Goal: Obtain resource: Download file/media

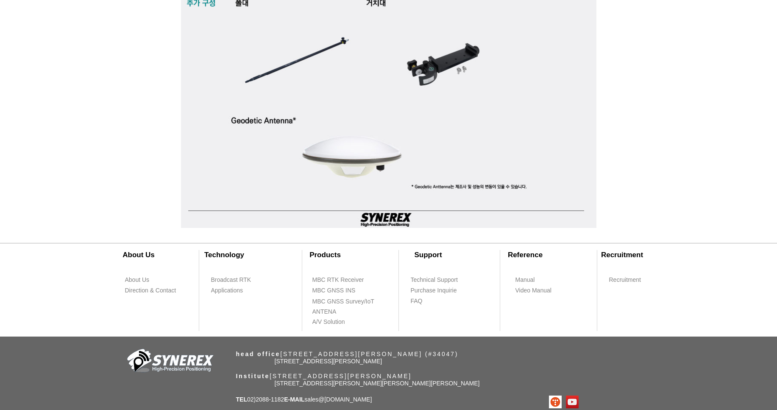
scroll to position [2493, 0]
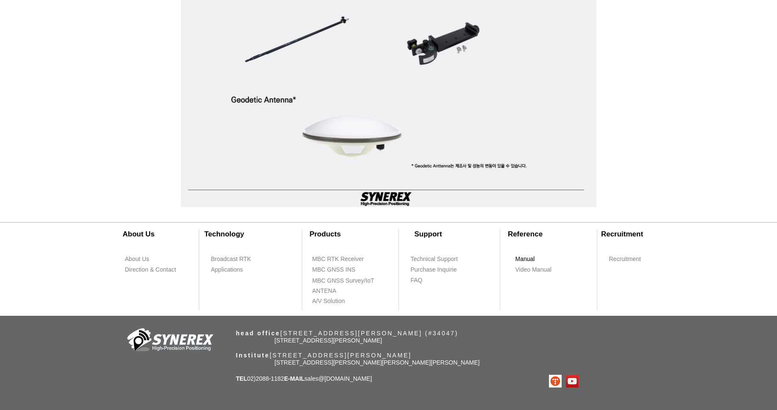
click at [532, 260] on span "Manual" at bounding box center [525, 259] width 20 height 8
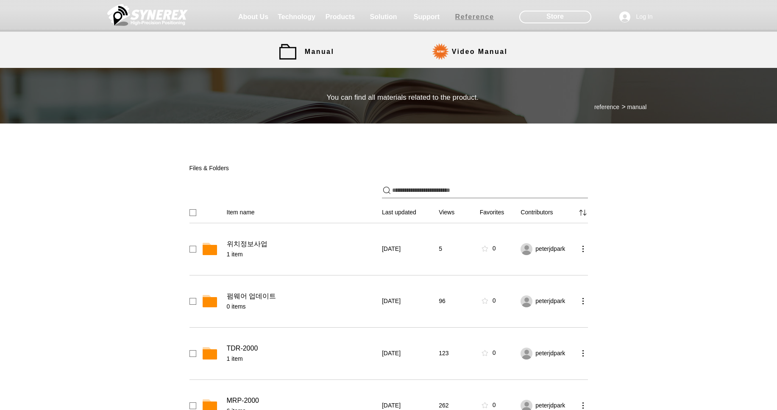
click at [468, 18] on span "Reference" at bounding box center [474, 17] width 39 height 8
click at [481, 54] on span "Video Manual" at bounding box center [480, 52] width 56 height 8
click at [292, 54] on link "Manual" at bounding box center [308, 51] width 59 height 17
click at [452, 54] on span "Video Manual" at bounding box center [480, 52] width 56 height 8
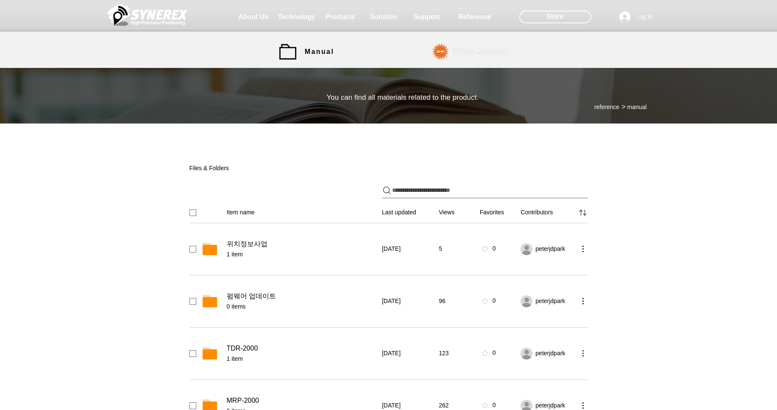
click at [452, 54] on span "Video Manual" at bounding box center [480, 52] width 56 height 8
click at [431, 23] on span "Support" at bounding box center [427, 16] width 42 height 17
click at [429, 22] on span "Support" at bounding box center [427, 16] width 42 height 17
click at [430, 21] on span "Support" at bounding box center [427, 16] width 42 height 17
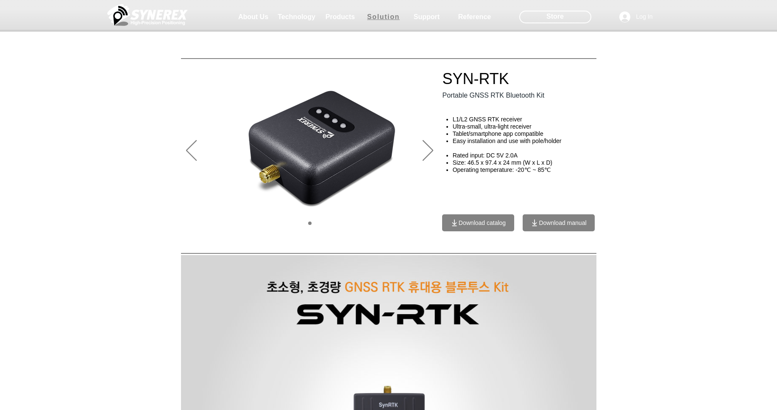
click at [383, 16] on span "Solution" at bounding box center [383, 17] width 33 height 8
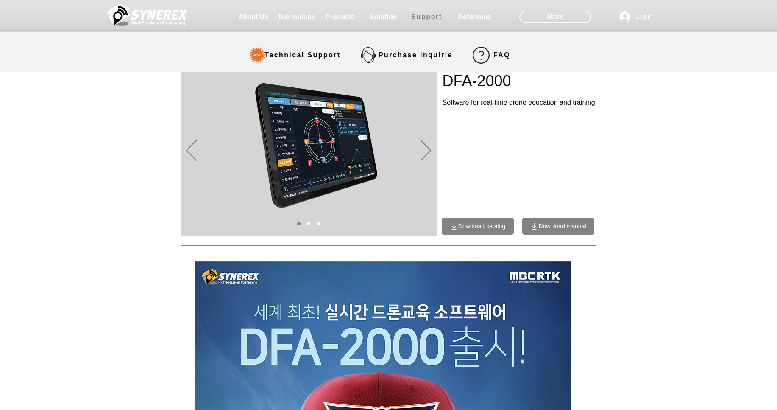
click at [420, 19] on span "Support" at bounding box center [426, 17] width 31 height 8
select select "******"
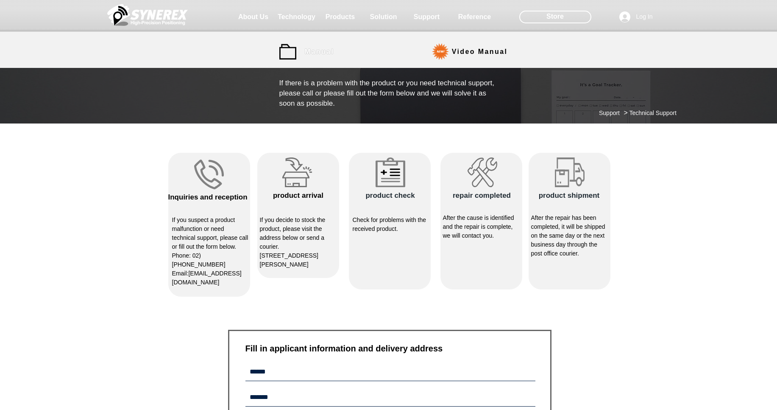
click at [304, 52] on span "Manual" at bounding box center [320, 51] width 38 height 17
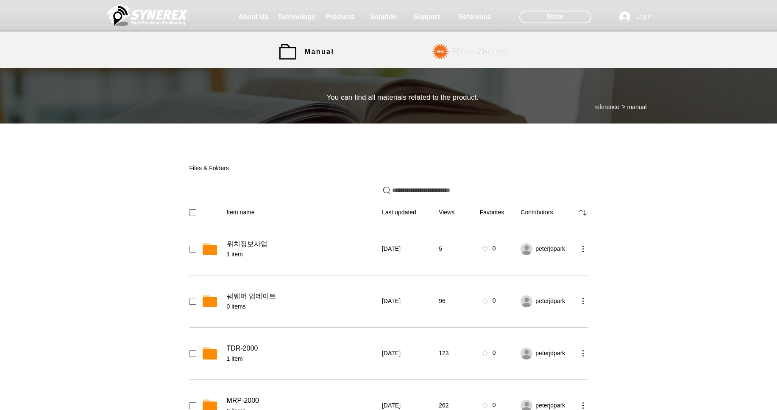
click at [482, 50] on span "Video Manual" at bounding box center [480, 52] width 56 height 8
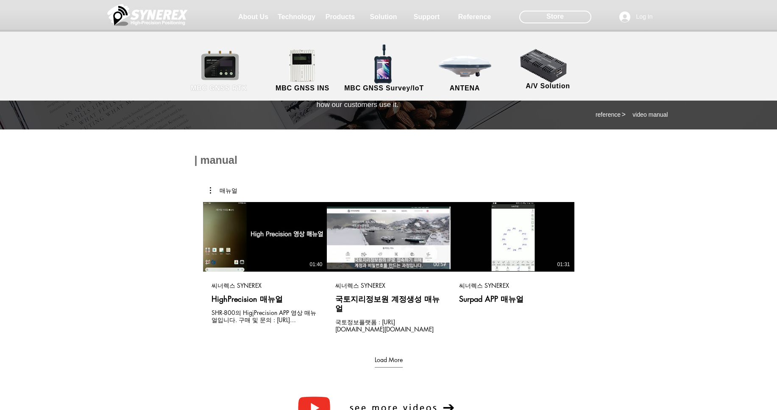
click at [213, 67] on link "MBC GNSS RTK" at bounding box center [219, 71] width 76 height 45
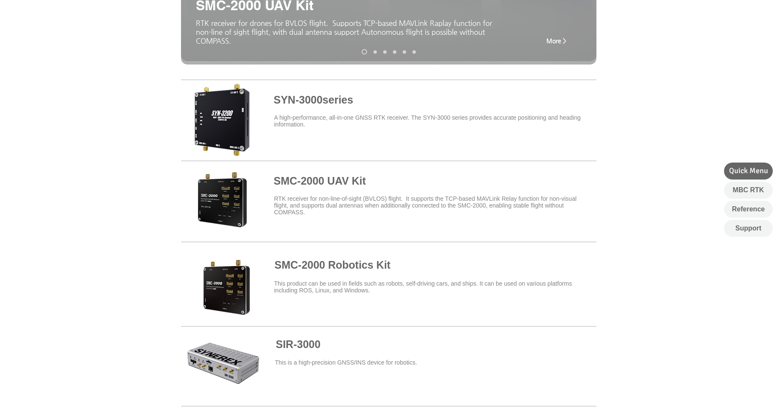
scroll to position [254, 0]
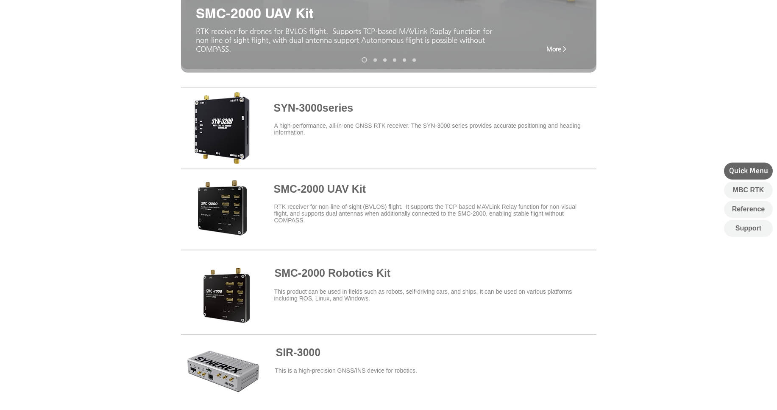
click at [324, 107] on span at bounding box center [388, 126] width 415 height 74
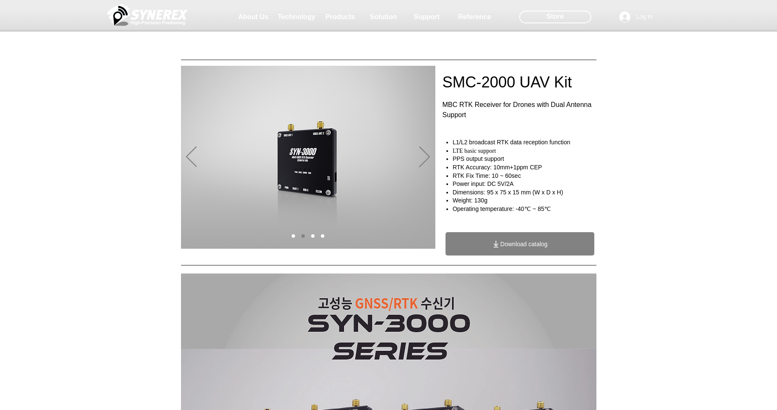
click at [556, 245] on span "Download catalog" at bounding box center [520, 243] width 149 height 23
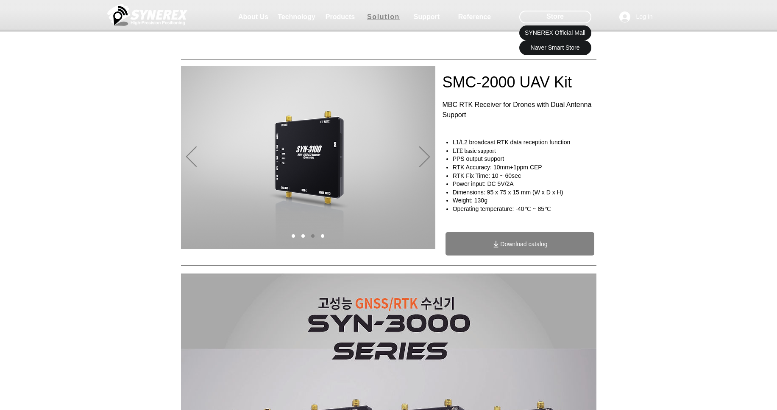
click at [389, 17] on span "Solution" at bounding box center [383, 17] width 33 height 8
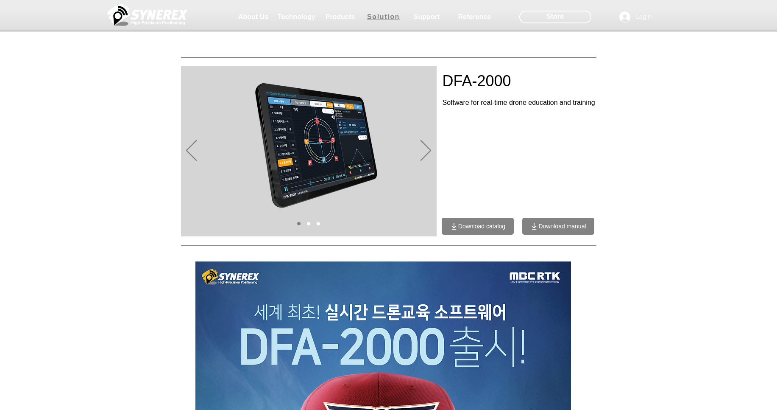
click at [393, 14] on span "Solution" at bounding box center [383, 17] width 33 height 8
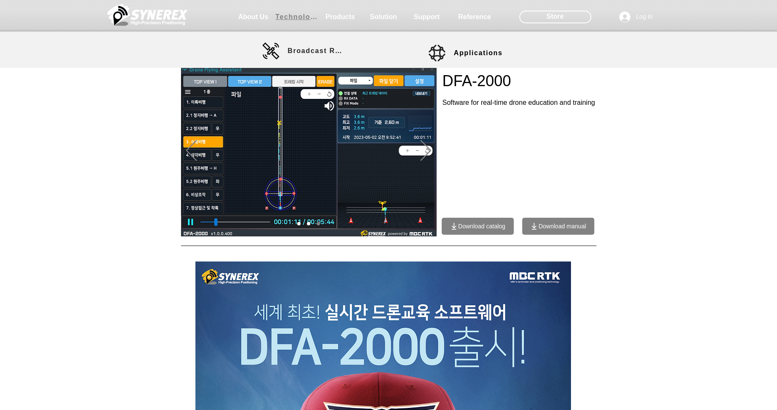
click at [300, 22] on span "Technology" at bounding box center [297, 16] width 42 height 17
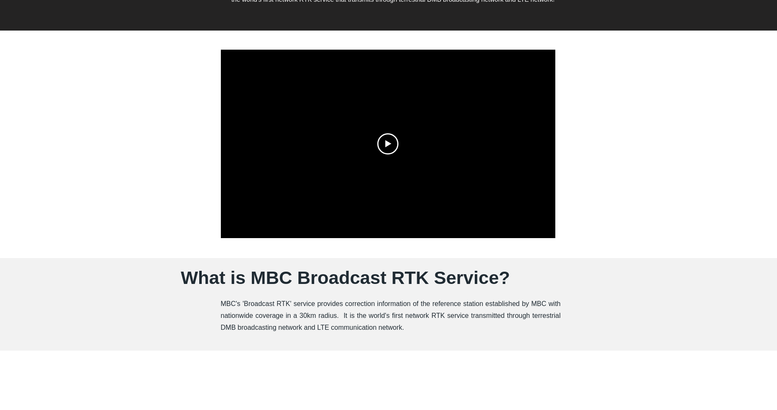
scroll to position [203, 0]
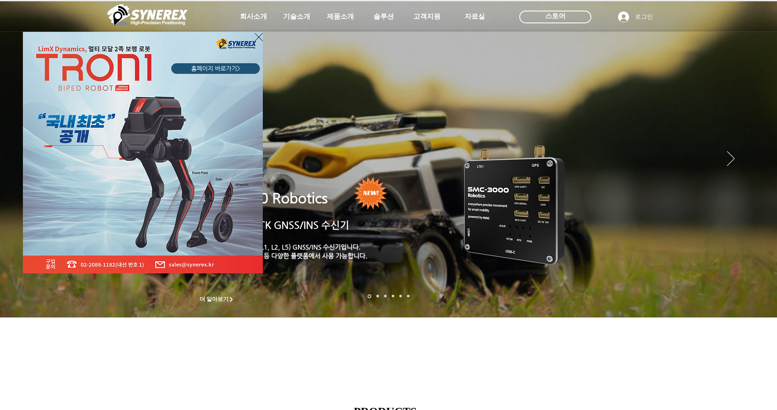
click at [446, 14] on div "LimX Dinamics" at bounding box center [388, 205] width 777 height 410
click at [260, 35] on icon "사이트로 돌아가기" at bounding box center [259, 37] width 8 height 11
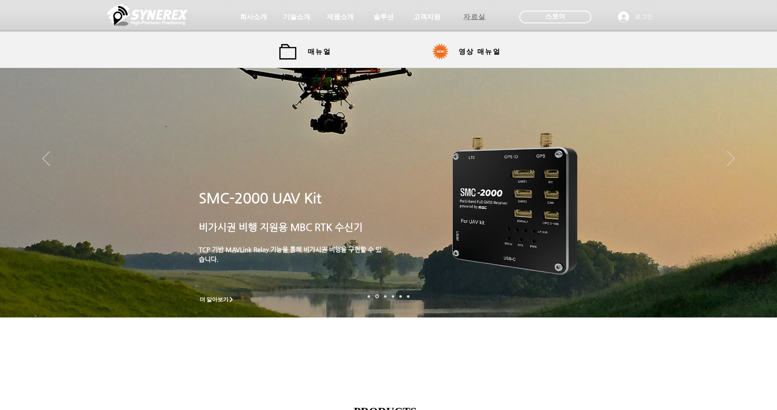
click at [482, 19] on span "자료실" at bounding box center [474, 17] width 22 height 9
